Goal: Transaction & Acquisition: Purchase product/service

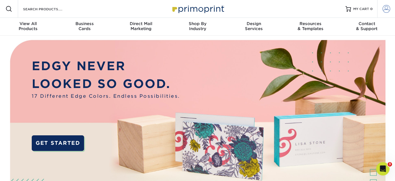
click at [385, 8] on span at bounding box center [387, 9] width 8 height 8
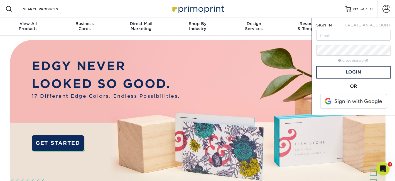
click at [350, 100] on span at bounding box center [353, 101] width 71 height 14
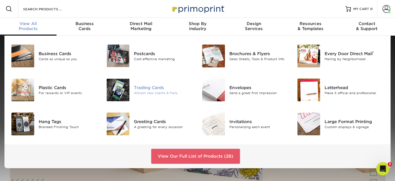
click at [160, 92] on div "Attract new clients & Fans" at bounding box center [163, 93] width 59 height 5
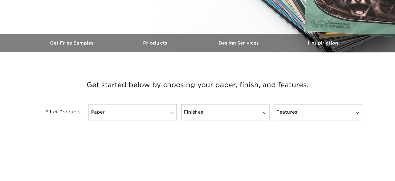
scroll to position [195, 0]
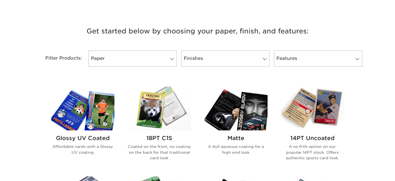
click at [254, 111] on img at bounding box center [235, 109] width 63 height 44
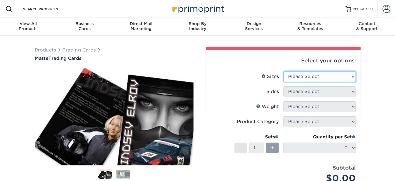
click at [295, 79] on select "Please Select 2.5" x 3.5"" at bounding box center [319, 76] width 72 height 11
select select "2.50x3.50"
click at [283, 71] on select "Please Select 2.5" x 3.5"" at bounding box center [319, 76] width 72 height 11
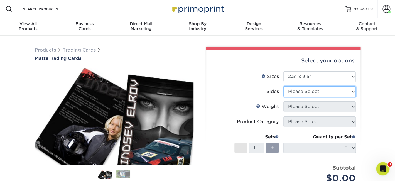
click at [296, 92] on select "Please Select Print Both Sides Print Front Only" at bounding box center [319, 91] width 72 height 11
select select "13abbda7-1d64-4f25-8bb2-c179b224825d"
click at [283, 86] on select "Please Select Print Both Sides Print Front Only" at bounding box center [319, 91] width 72 height 11
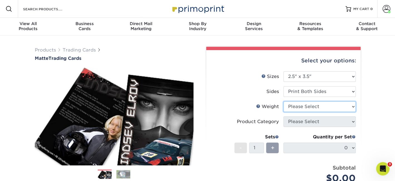
click at [298, 107] on select "Please Select 16PT 14PT" at bounding box center [319, 106] width 72 height 11
select select "16PT"
click at [283, 101] on select "Please Select 16PT 14PT" at bounding box center [319, 106] width 72 height 11
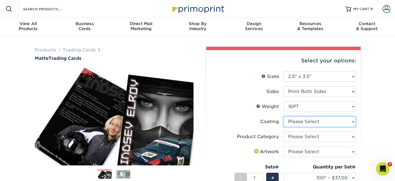
click at [302, 122] on select at bounding box center [319, 121] width 72 height 11
select select "121bb7b5-3b4d-429f-bd8d-bbf80e953313"
click at [283, 116] on select at bounding box center [319, 121] width 72 height 11
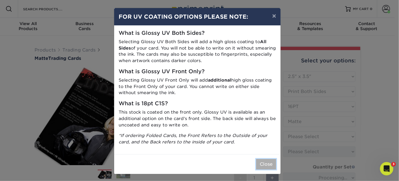
click at [263, 165] on button "Close" at bounding box center [266, 164] width 20 height 11
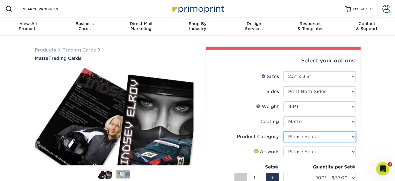
click at [297, 136] on select "Please Select Trading Cards" at bounding box center [319, 136] width 72 height 11
select select "c2f9bce9-36c2-409d-b101-c29d9d031e18"
click at [283, 131] on select "Please Select Trading Cards" at bounding box center [319, 136] width 72 height 11
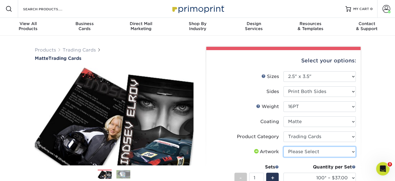
click at [300, 151] on select "Please Select I will upload files I need a design - $100" at bounding box center [319, 151] width 72 height 11
select select "upload"
click at [283, 146] on select "Please Select I will upload files I need a design - $100" at bounding box center [319, 151] width 72 height 11
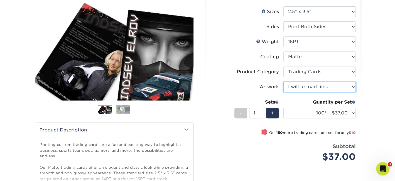
scroll to position [130, 0]
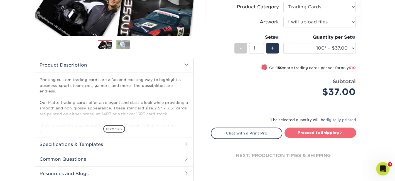
click at [311, 132] on link "Proceed to Shipping" at bounding box center [321, 133] width 72 height 10
type input "Set 1"
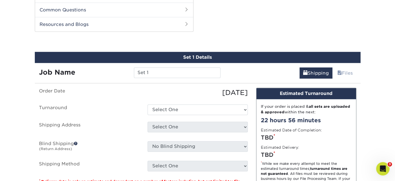
scroll to position [283, 0]
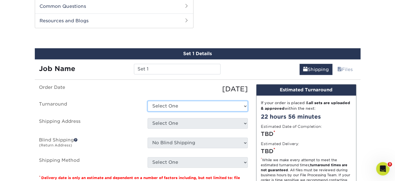
click at [205, 108] on select "Select One 2-4 Business Days 2 Day Next Business Day" at bounding box center [198, 106] width 100 height 11
select select "1f58305e-e1e2-4755-8b3f-6b8067891deb"
click at [148, 101] on select "Select One 2-4 Business Days 2 Day Next Business Day" at bounding box center [198, 106] width 100 height 11
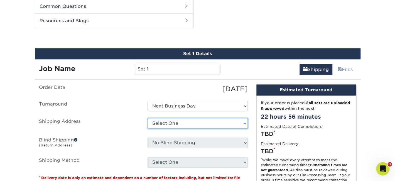
click at [201, 122] on select "Select One GAC Office + Add New Address" at bounding box center [198, 123] width 100 height 11
select select "272480"
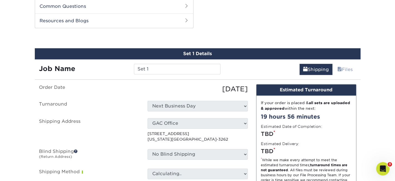
scroll to position [348, 0]
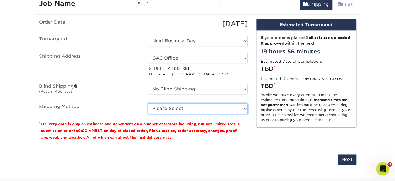
click at [245, 108] on select "Please Select Ground Shipping (+$12.72) 3 Day Shipping Service (+$13.12) 2 Day …" at bounding box center [198, 108] width 100 height 11
select select "13"
click at [148, 103] on select "Please Select Ground Shipping (+$12.72) 3 Day Shipping Service (+$13.12) 2 Day …" at bounding box center [198, 108] width 100 height 11
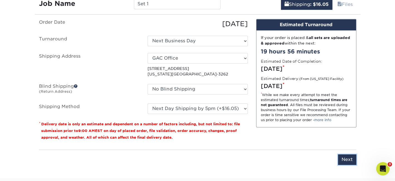
click at [346, 158] on input "Next" at bounding box center [347, 159] width 18 height 11
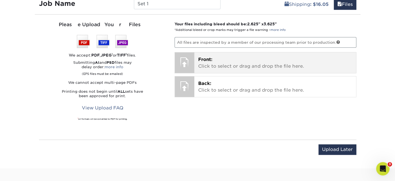
click at [212, 63] on p "Front: Click to select or drag and drop the file here." at bounding box center [275, 62] width 154 height 13
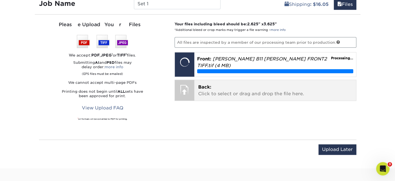
click at [204, 84] on span "Back:" at bounding box center [204, 86] width 13 height 5
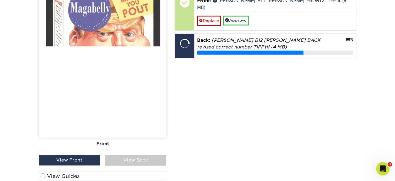
scroll to position [413, 0]
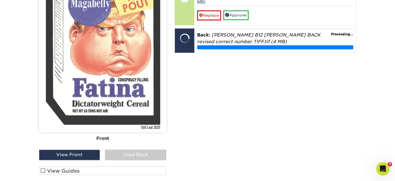
click at [42, 169] on span at bounding box center [43, 170] width 5 height 5
click at [0, 0] on input "View Guides" at bounding box center [0, 0] width 0 height 0
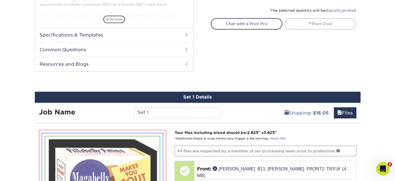
scroll to position [304, 0]
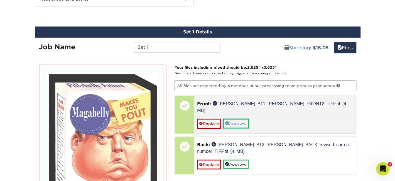
click at [239, 119] on link "Approve" at bounding box center [235, 123] width 25 height 9
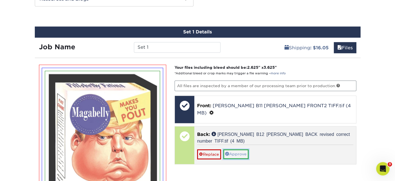
click at [235, 149] on link "Approve" at bounding box center [235, 153] width 25 height 9
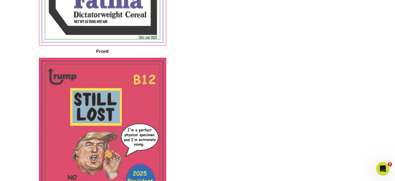
scroll to position [694, 0]
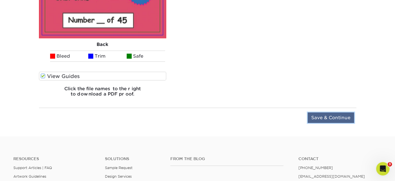
click at [322, 117] on input "Save & Continue" at bounding box center [331, 117] width 46 height 11
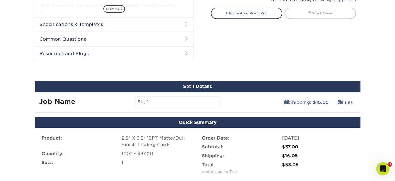
scroll to position [315, 0]
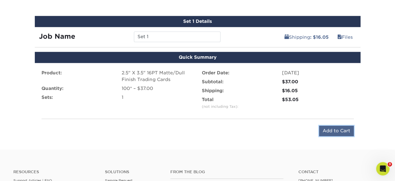
click at [326, 129] on input "Add to Cart" at bounding box center [336, 131] width 35 height 11
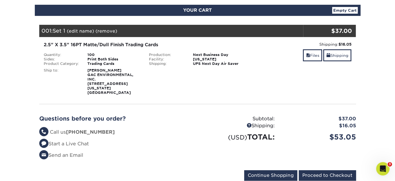
scroll to position [65, 0]
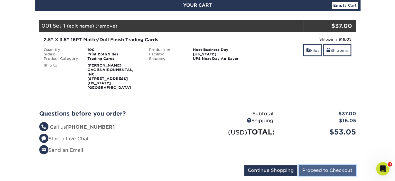
click at [316, 165] on input "Proceed to Checkout" at bounding box center [327, 170] width 57 height 11
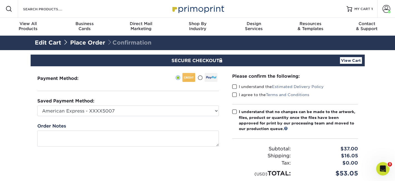
click at [235, 87] on span at bounding box center [234, 86] width 5 height 5
click at [0, 0] on input "I understand the Estimated Delivery Policy" at bounding box center [0, 0] width 0 height 0
click at [235, 94] on span at bounding box center [234, 94] width 5 height 5
click at [0, 0] on input "I agree to the Terms and Conditions" at bounding box center [0, 0] width 0 height 0
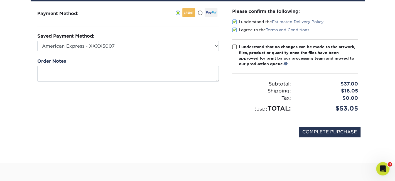
scroll to position [130, 0]
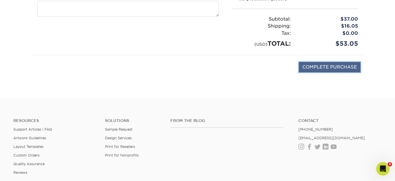
click at [311, 65] on input "COMPLETE PURCHASE" at bounding box center [330, 67] width 62 height 11
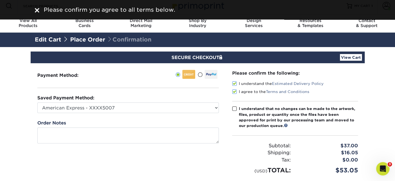
scroll to position [0, 0]
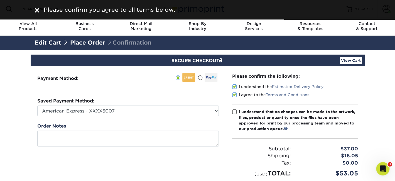
click at [234, 110] on span at bounding box center [234, 111] width 5 height 5
click at [0, 0] on input "I understand that no changes can be made to the artwork, files, product or quan…" at bounding box center [0, 0] width 0 height 0
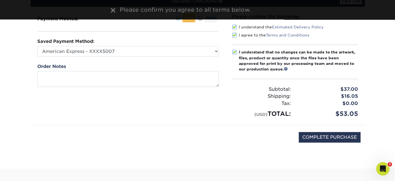
scroll to position [65, 0]
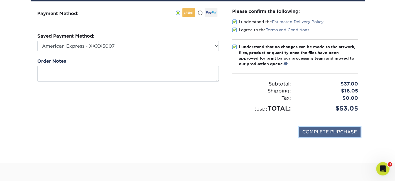
click at [317, 131] on input "COMPLETE PURCHASE" at bounding box center [330, 132] width 62 height 11
type input "PROCESSING, PLEASE WAIT..."
